Goal: Check status: Check status

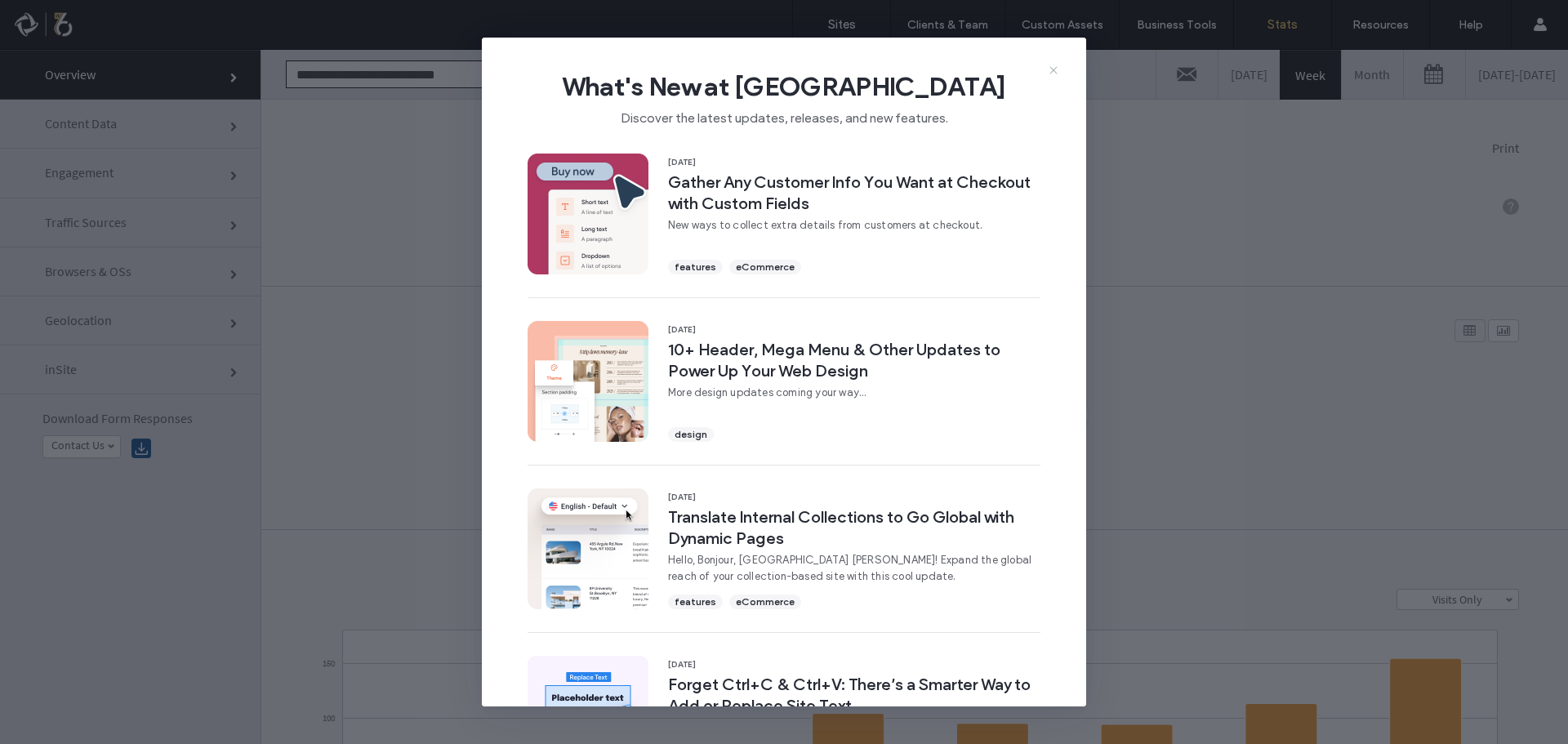
click at [1053, 72] on icon at bounding box center [1054, 70] width 13 height 13
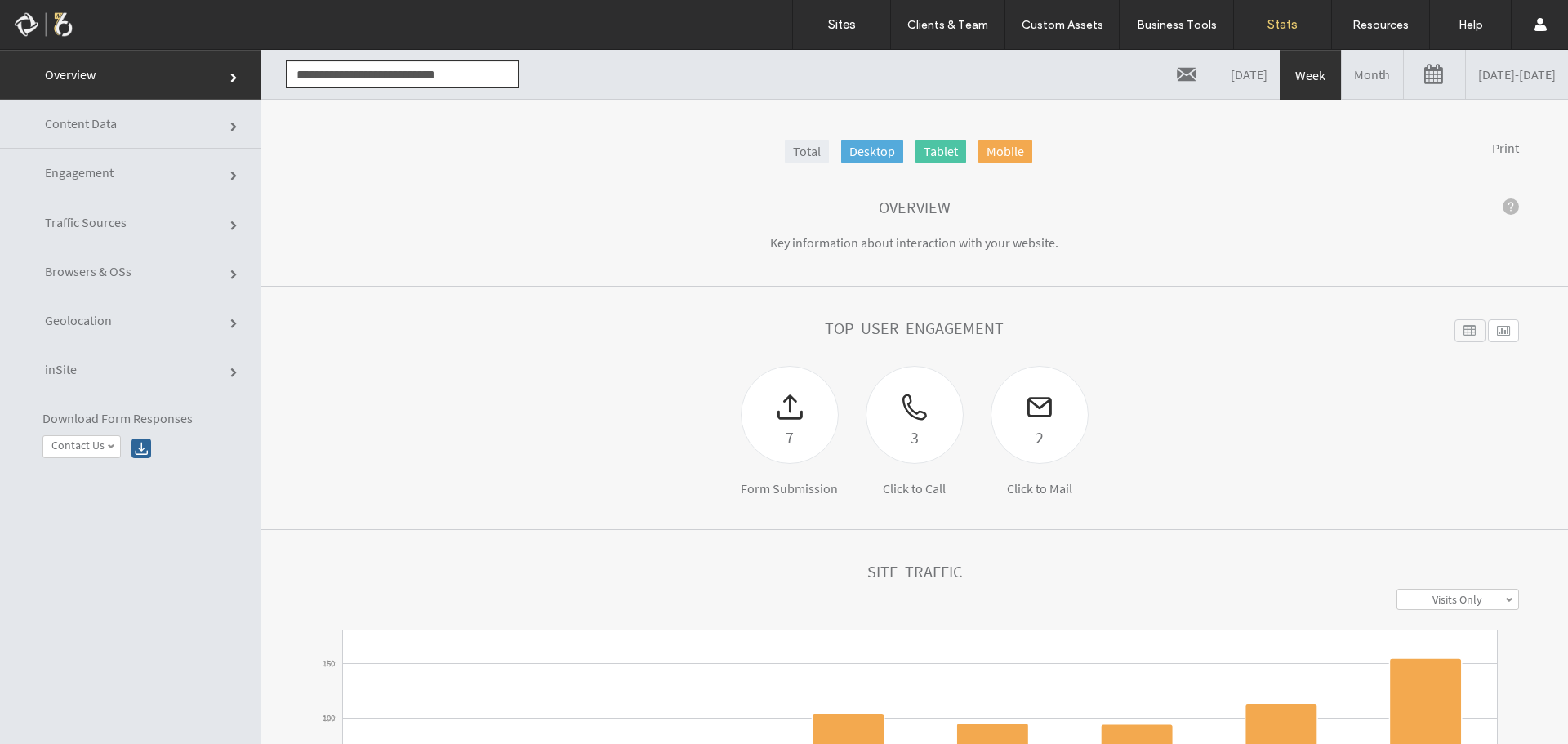
click span
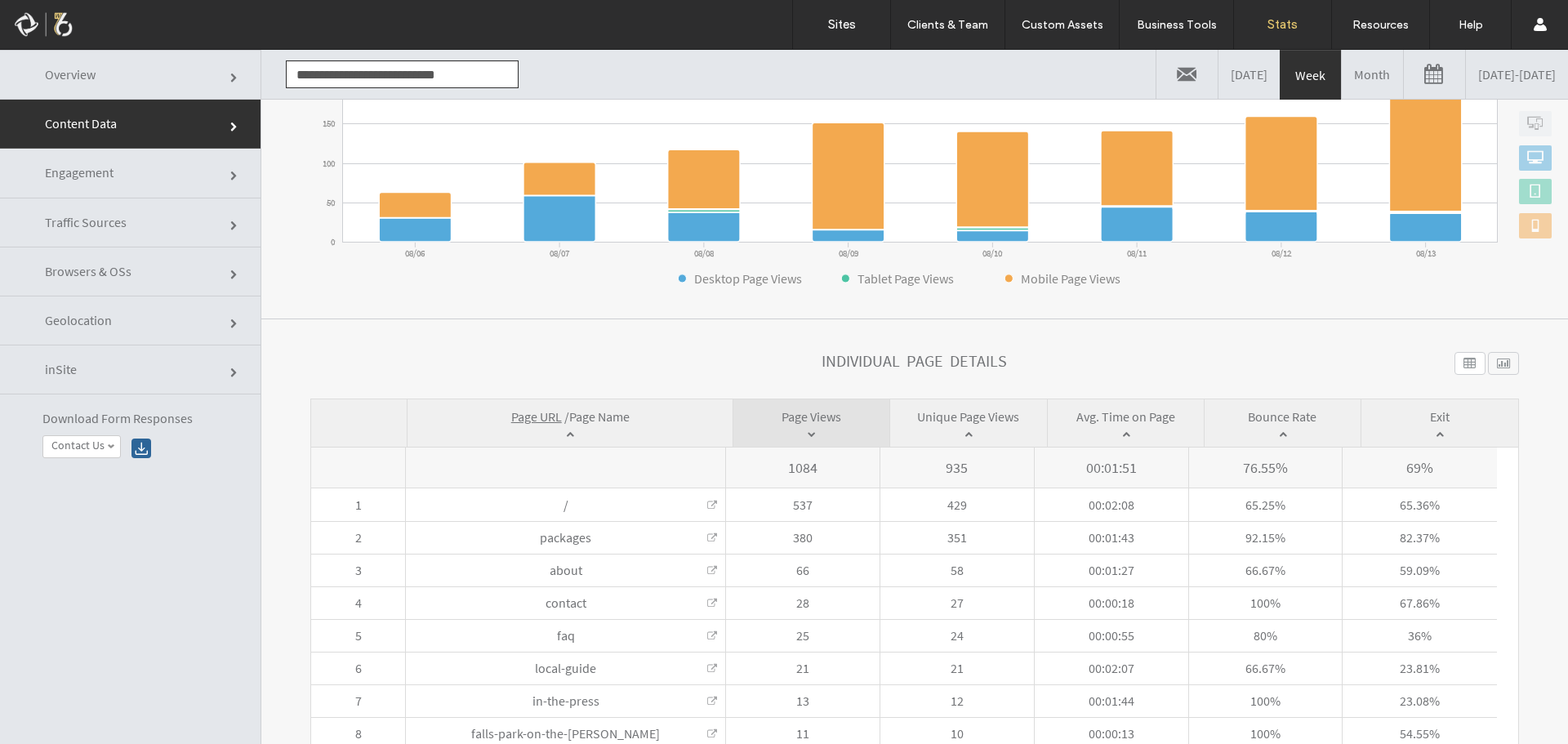
click span
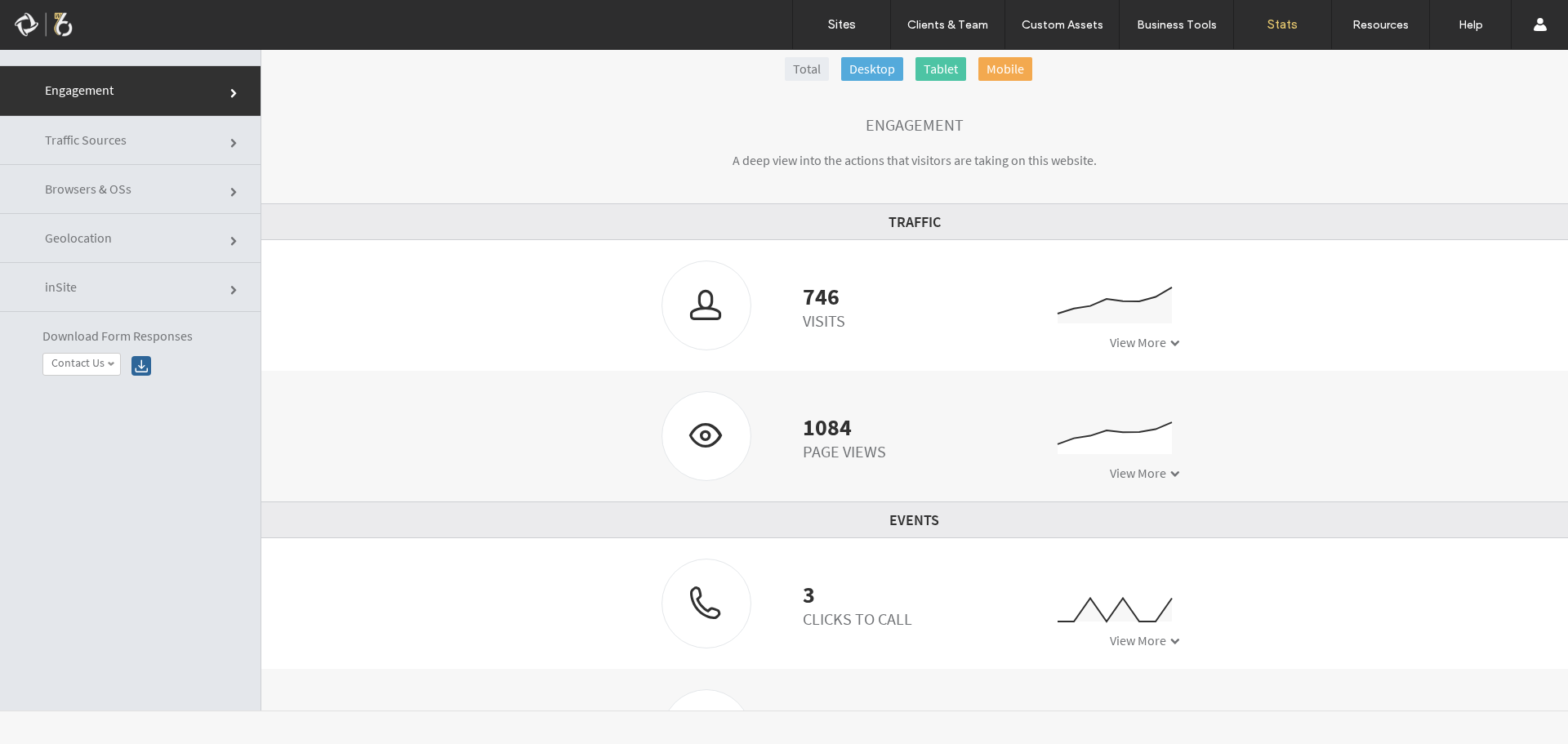
click at [1140, 342] on span "View More" at bounding box center [1138, 342] width 57 height 16
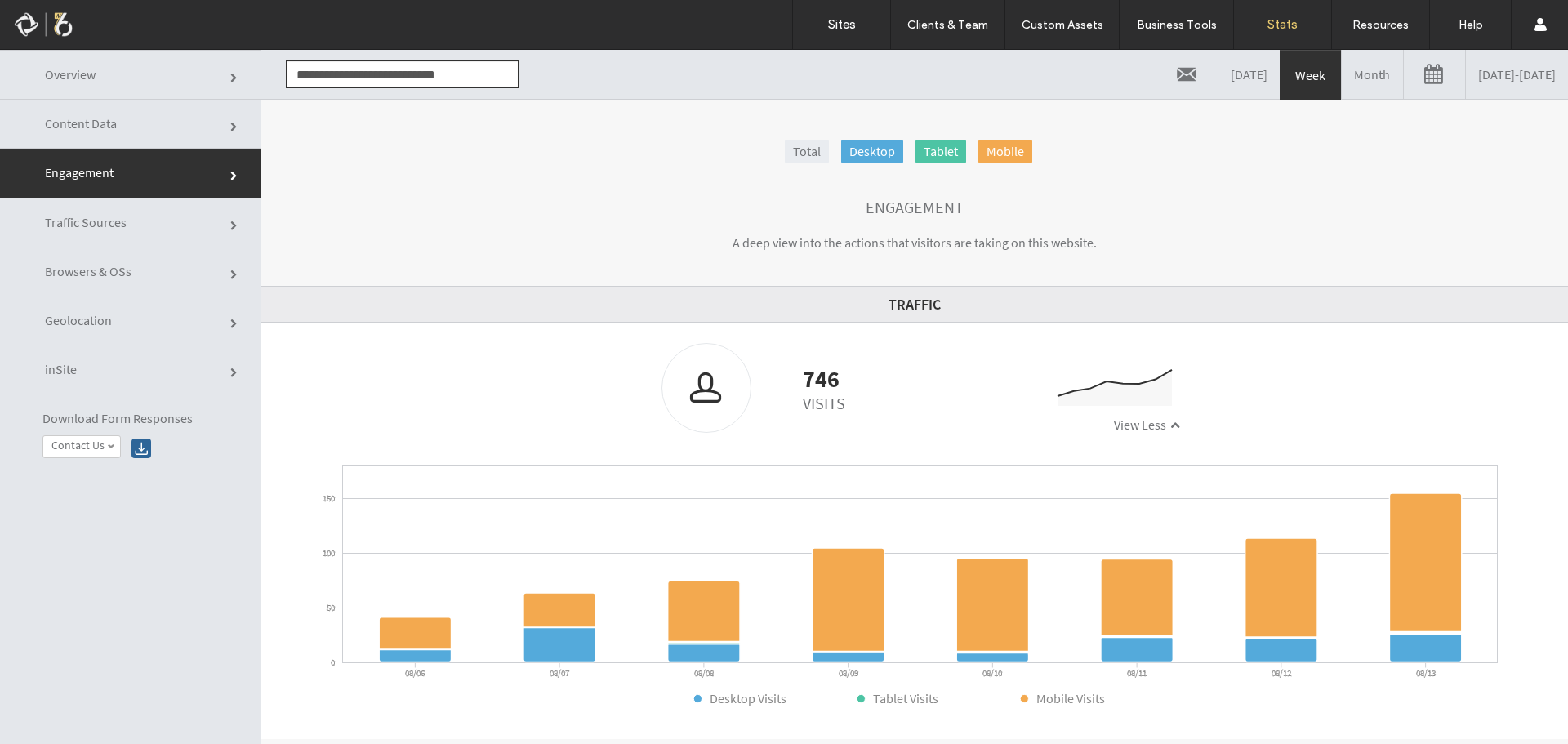
click at [231, 230] on span "Traffic Sources" at bounding box center [235, 226] width 10 height 10
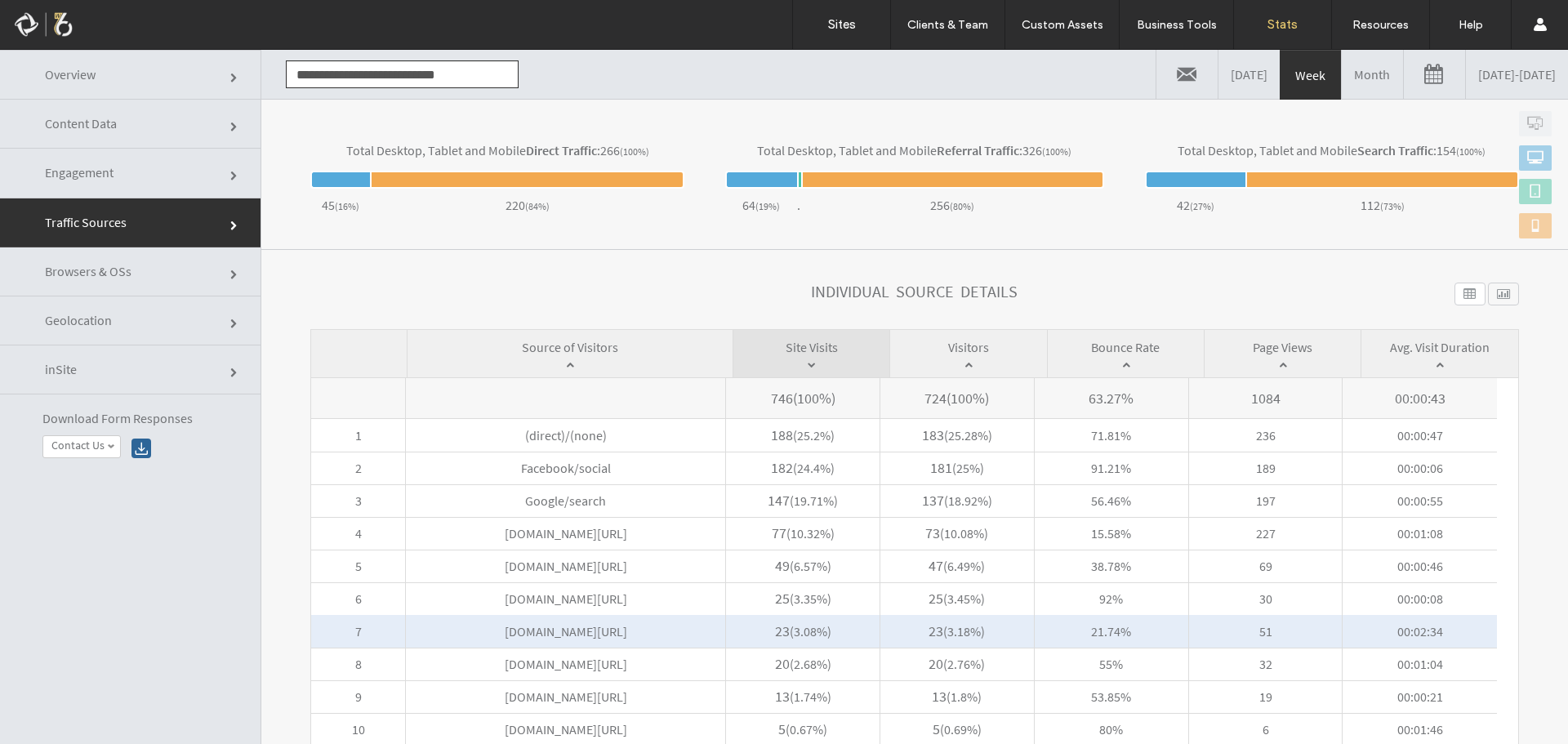
scroll to position [584, 0]
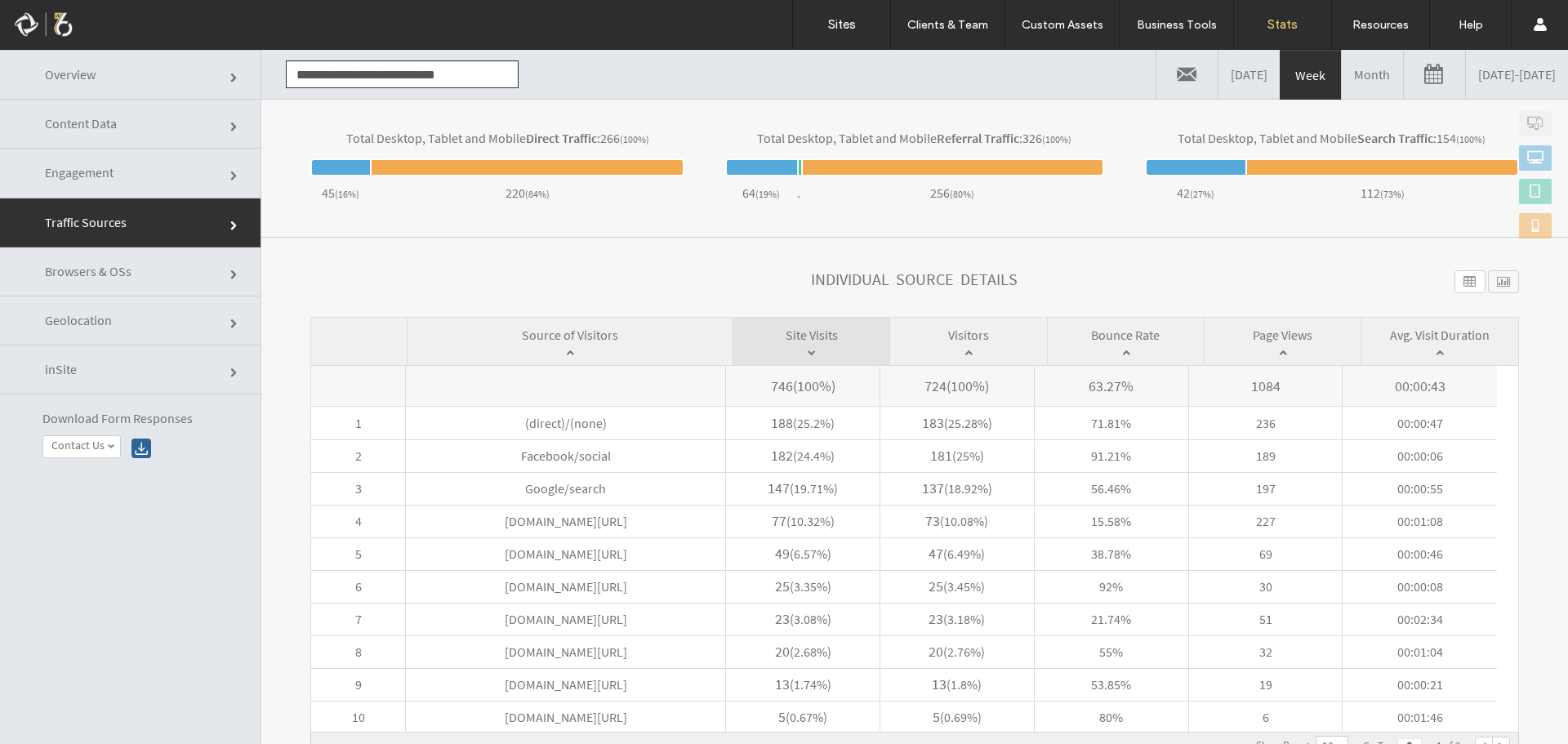
click link "Browsers & OSs"
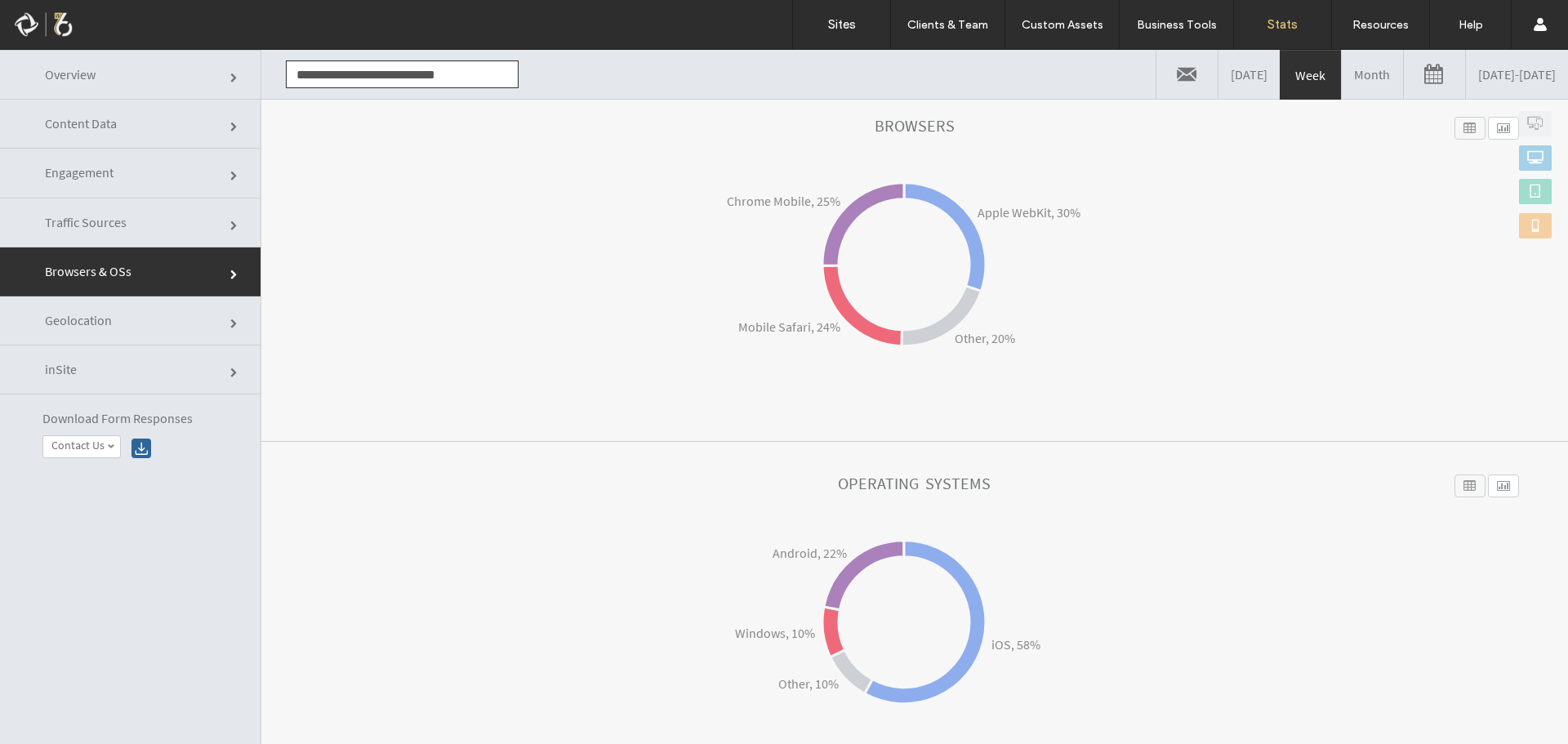
scroll to position [208, 0]
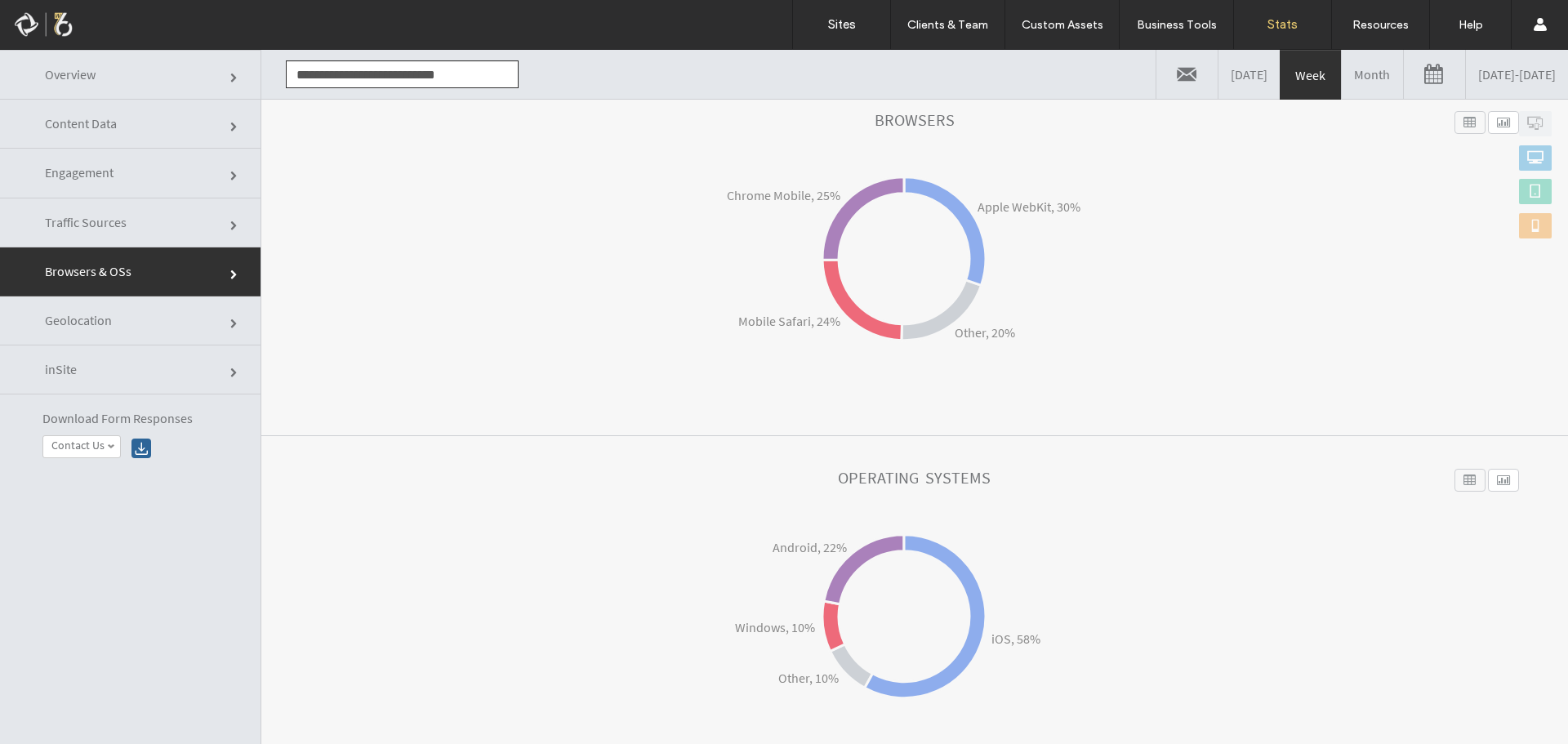
click at [231, 319] on span "Geolocation" at bounding box center [235, 324] width 10 height 10
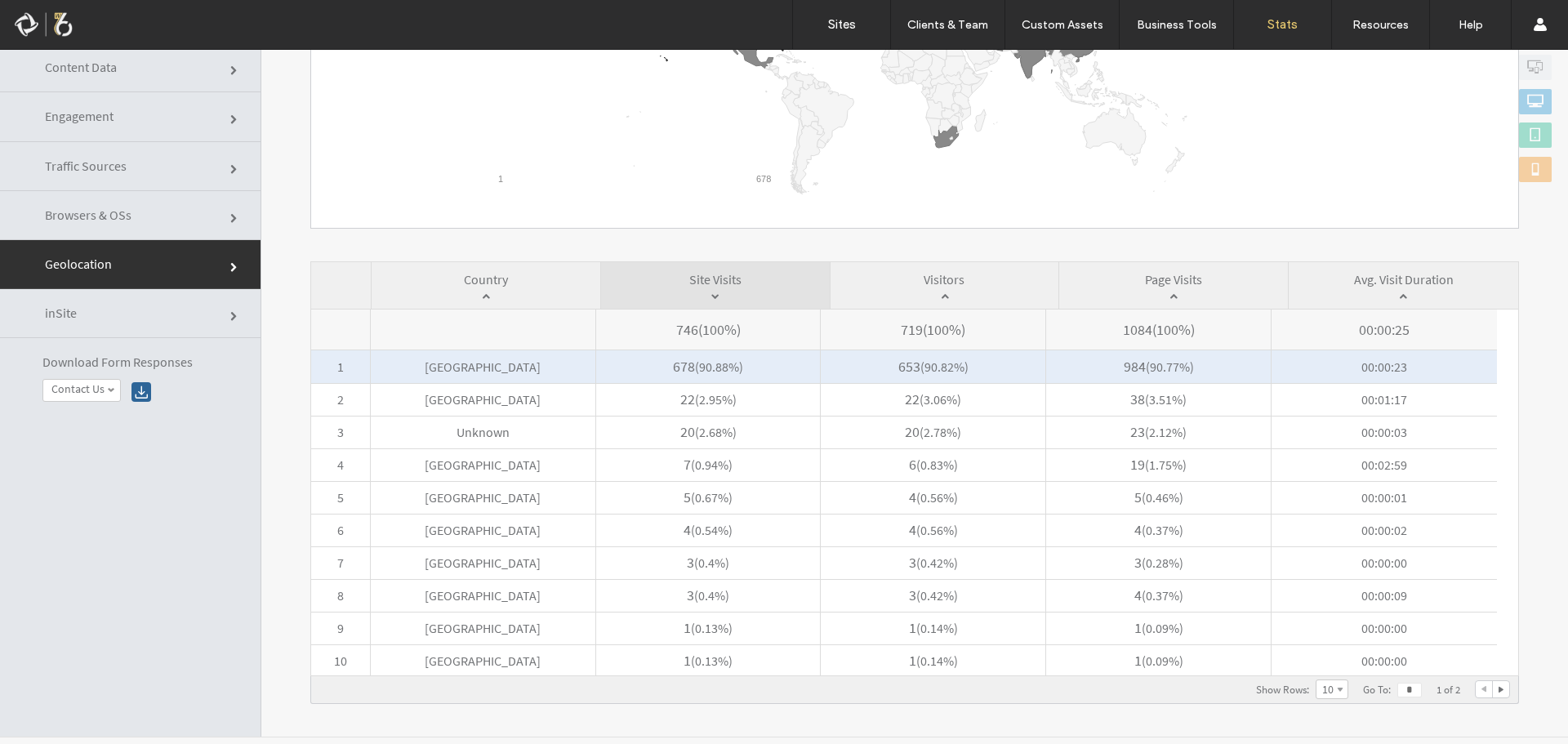
scroll to position [82, 0]
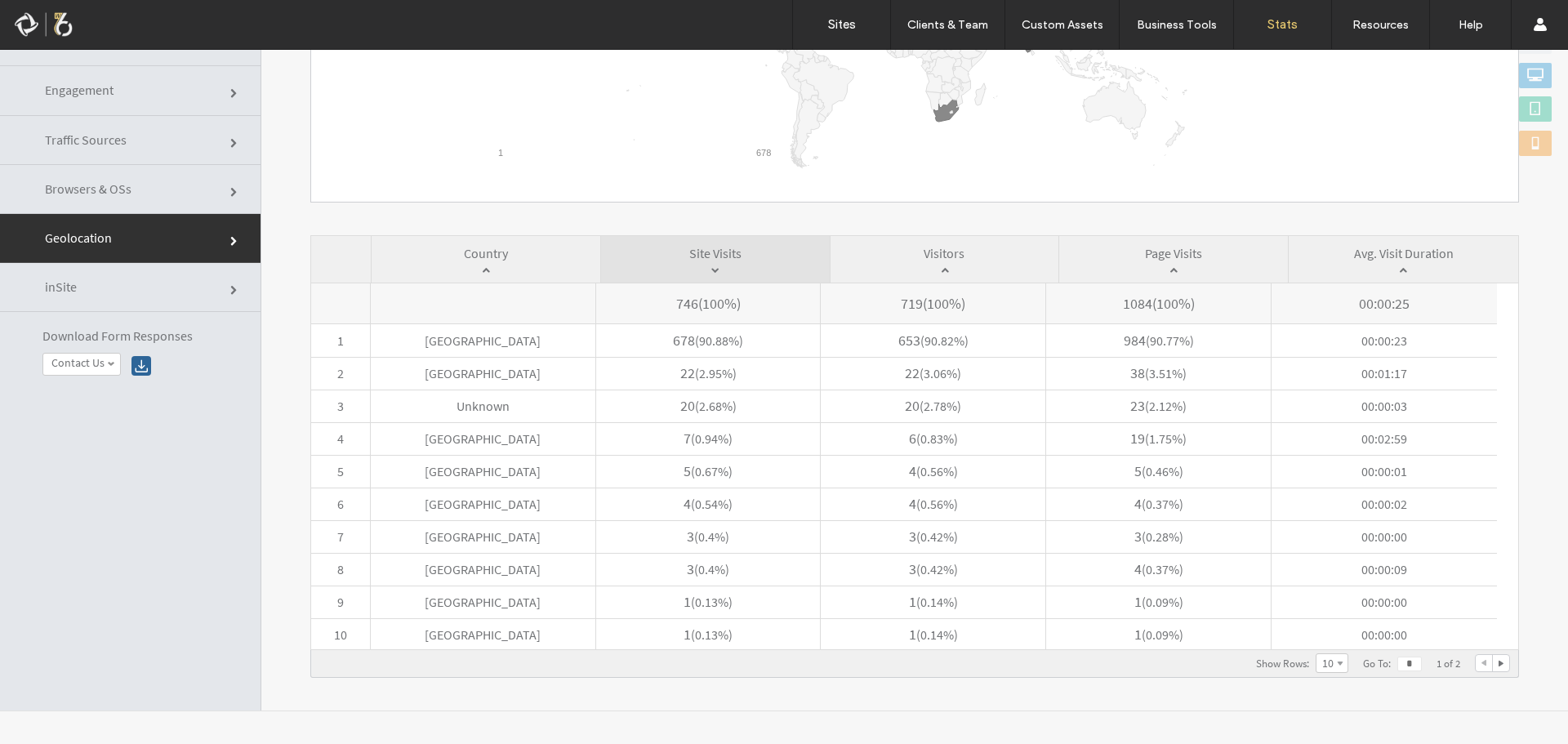
click link "inSite"
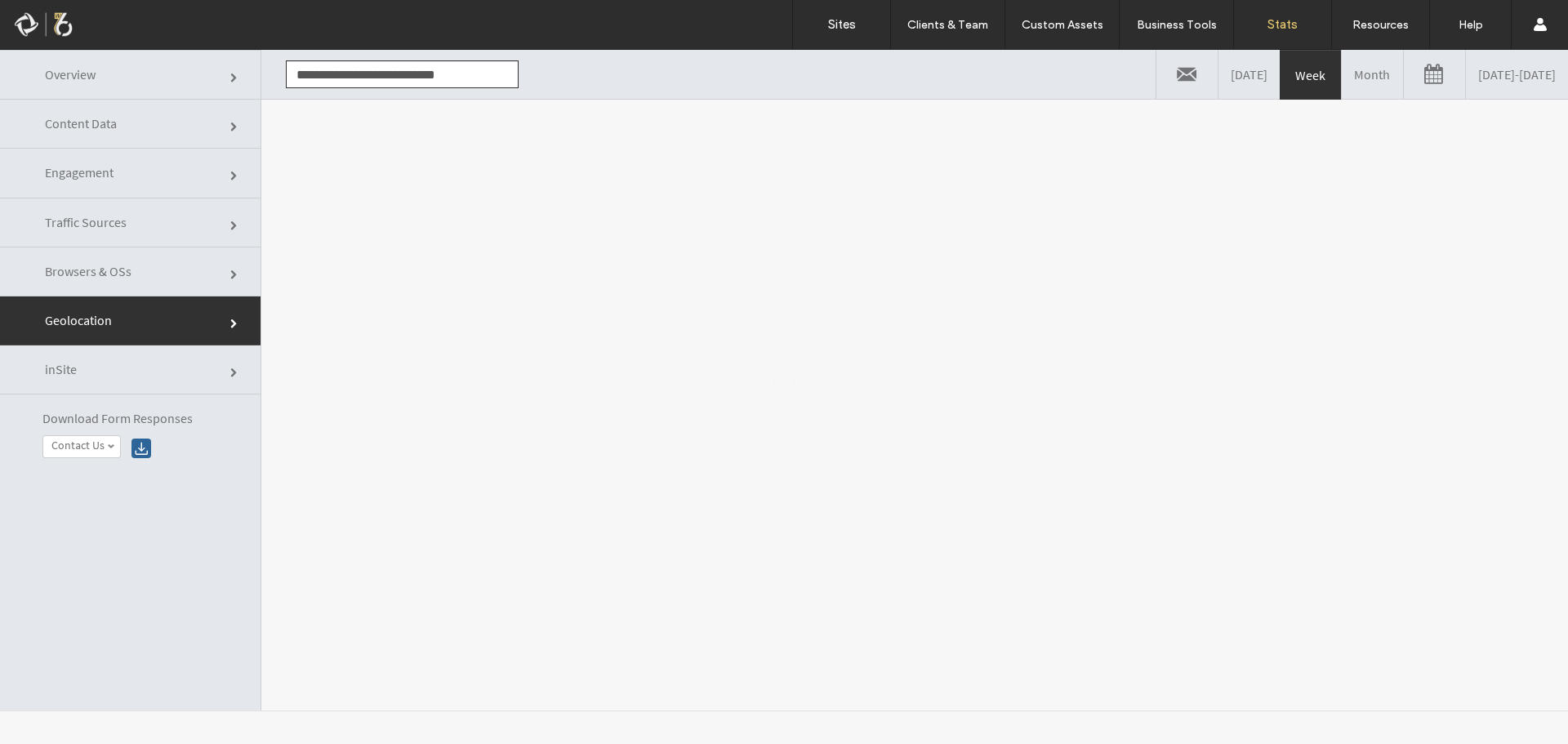
scroll to position [0, 0]
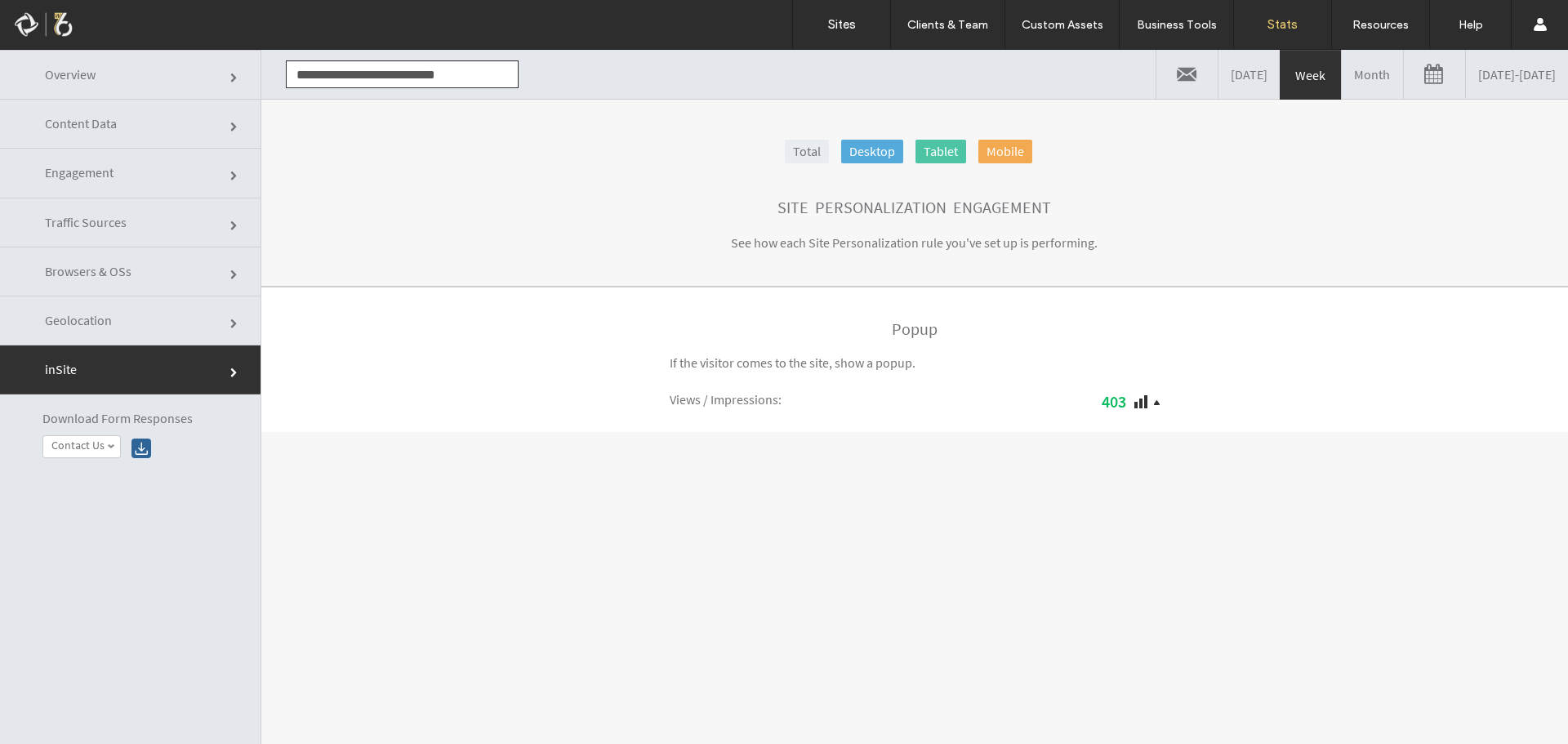
click at [1219, 78] on link "[DATE]" at bounding box center [1249, 75] width 61 height 49
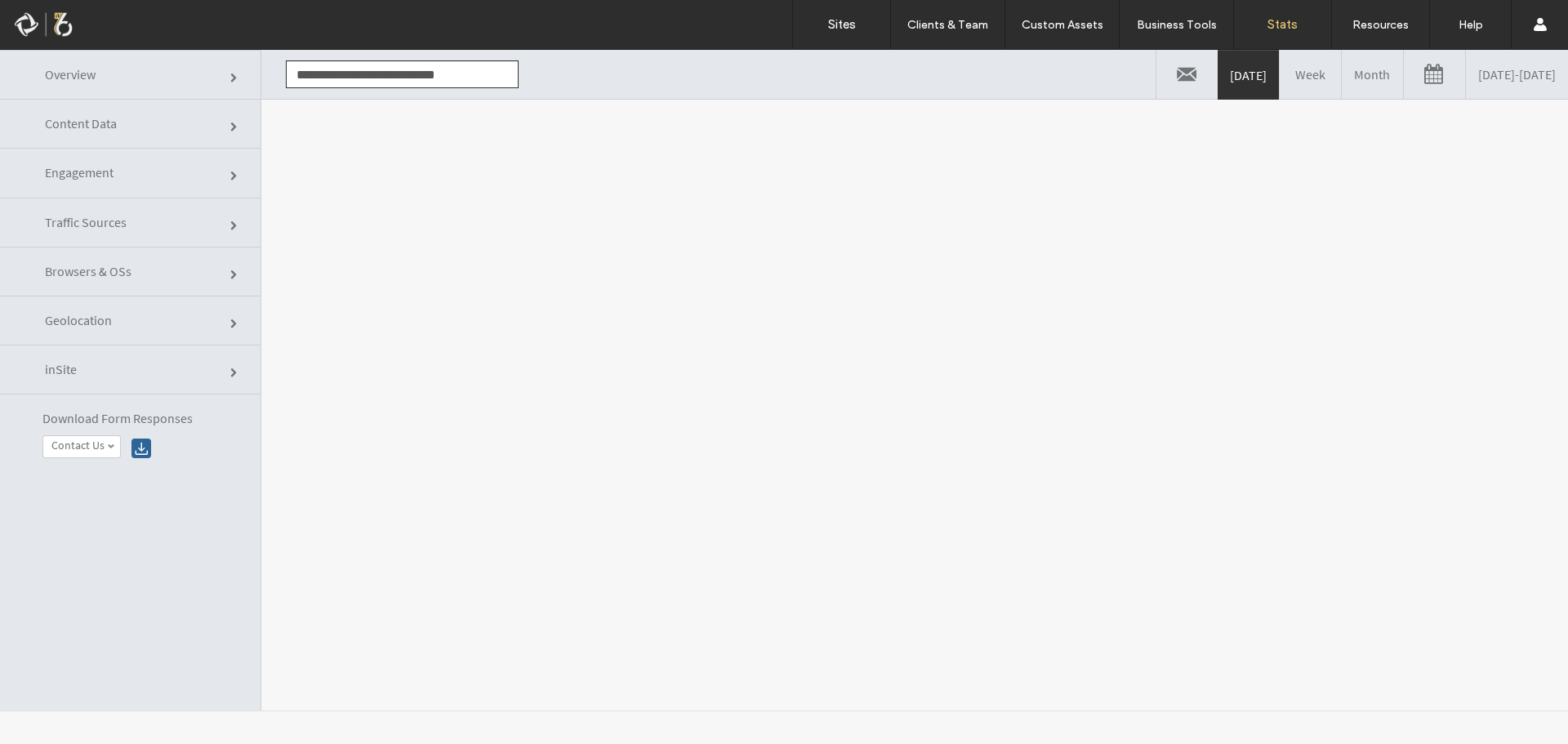
click at [1320, 74] on div at bounding box center [784, 397] width 1568 height 694
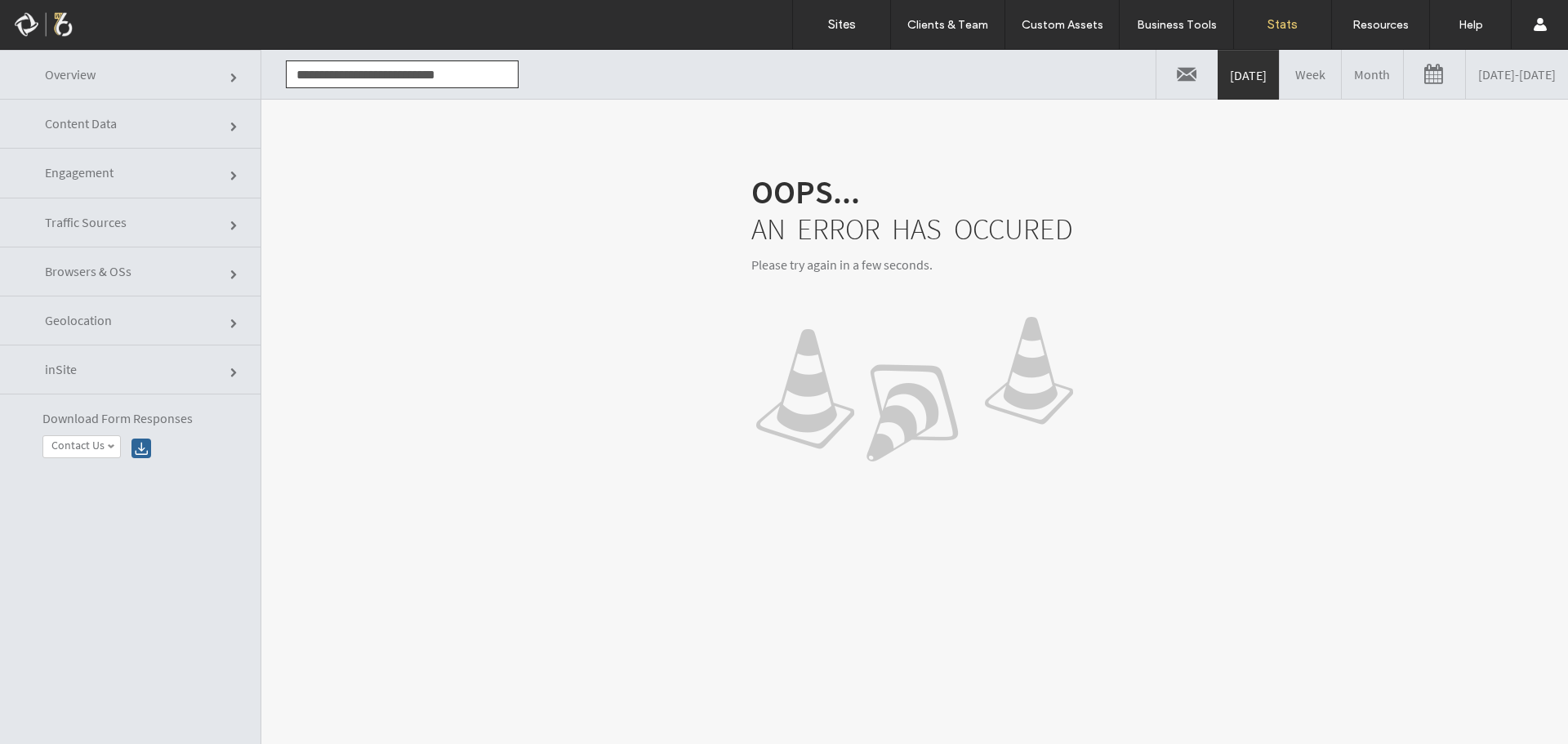
click at [1342, 76] on link "Month" at bounding box center [1372, 75] width 61 height 49
